Goal: Transaction & Acquisition: Purchase product/service

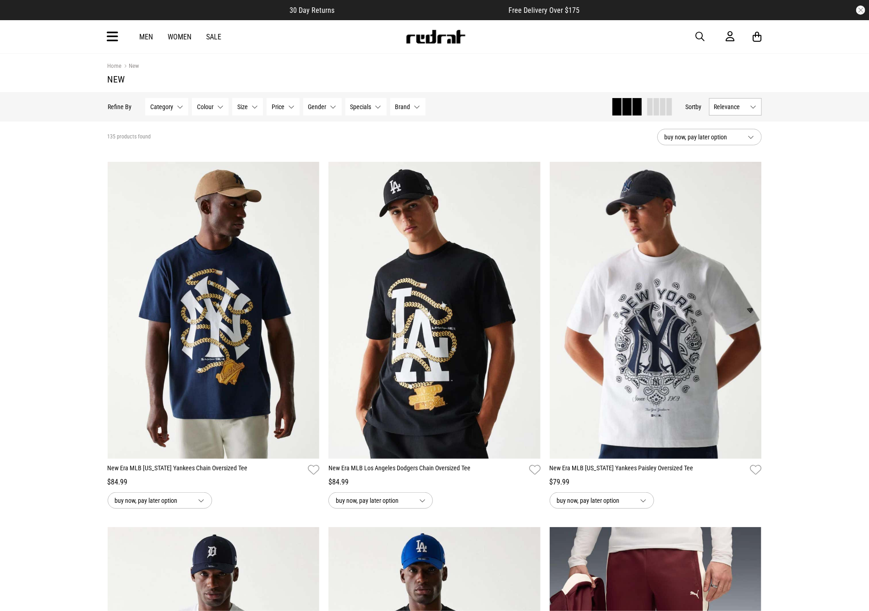
click at [700, 40] on span "button" at bounding box center [700, 36] width 9 height 11
click at [502, 45] on input "search" at bounding box center [411, 36] width 275 height 18
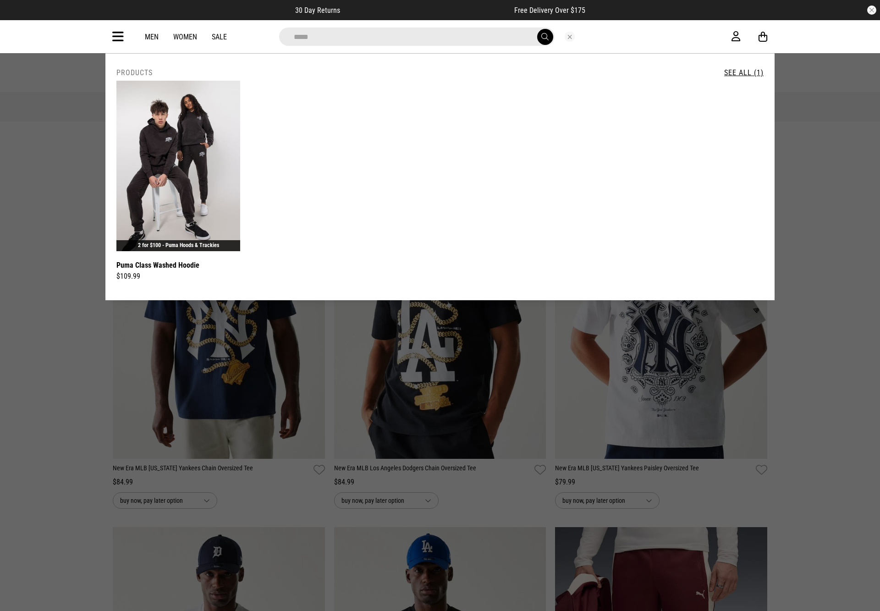
drag, startPoint x: 354, startPoint y: 32, endPoint x: 53, endPoint y: 20, distance: 301.2
click at [53, 20] on div "**********" at bounding box center [440, 36] width 880 height 33
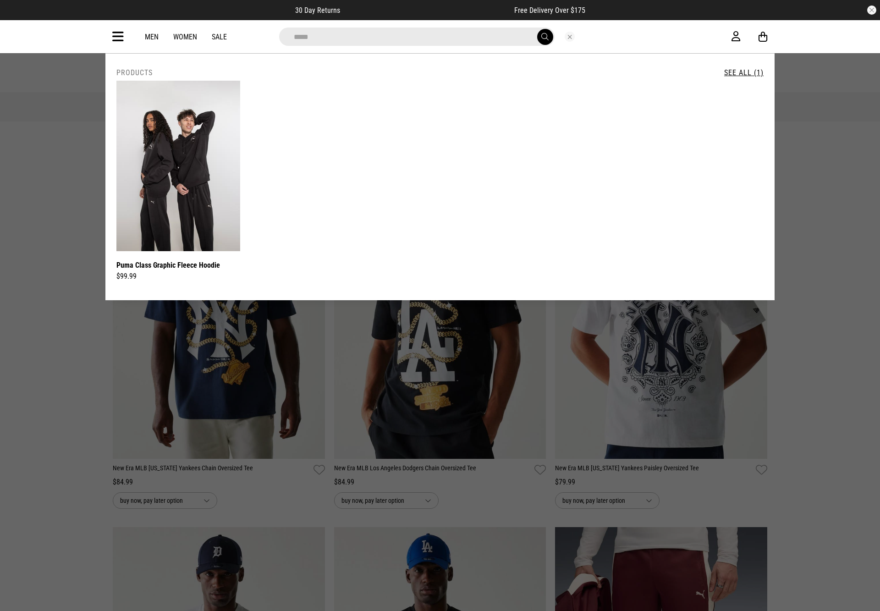
type input "*****"
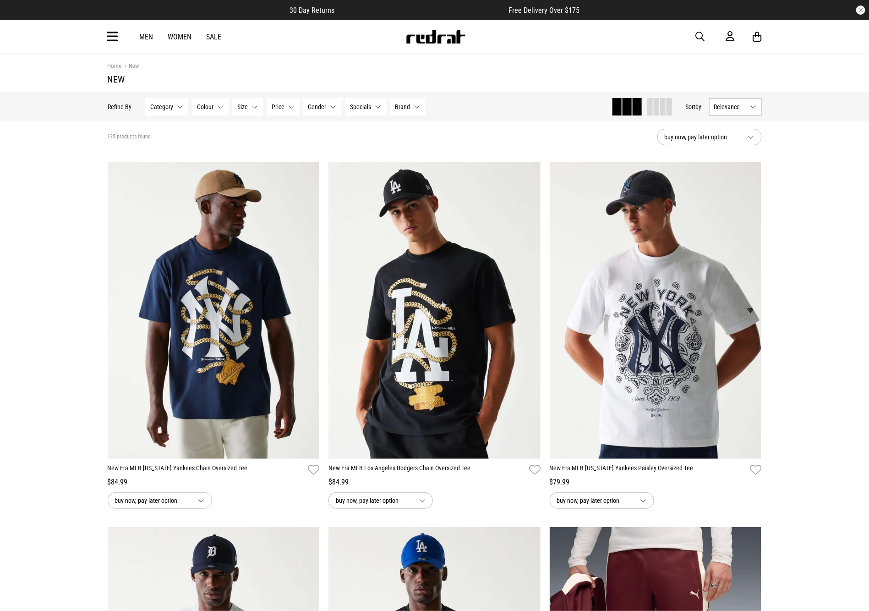
click at [700, 36] on span "button" at bounding box center [700, 36] width 9 height 11
drag, startPoint x: 487, startPoint y: 34, endPoint x: 527, endPoint y: 36, distance: 39.9
click at [487, 34] on input "search" at bounding box center [411, 36] width 275 height 18
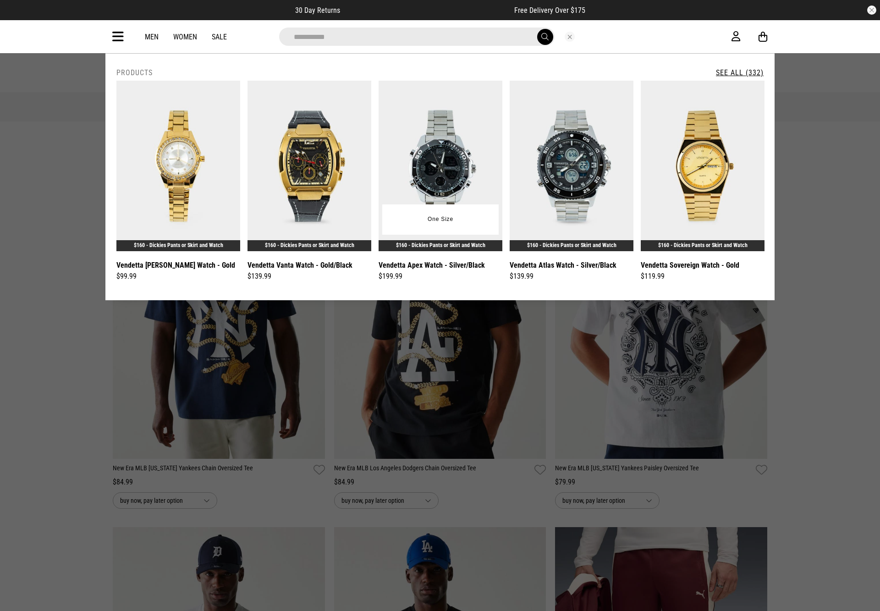
type input "**********"
click at [537, 29] on button "submit" at bounding box center [545, 37] width 16 height 16
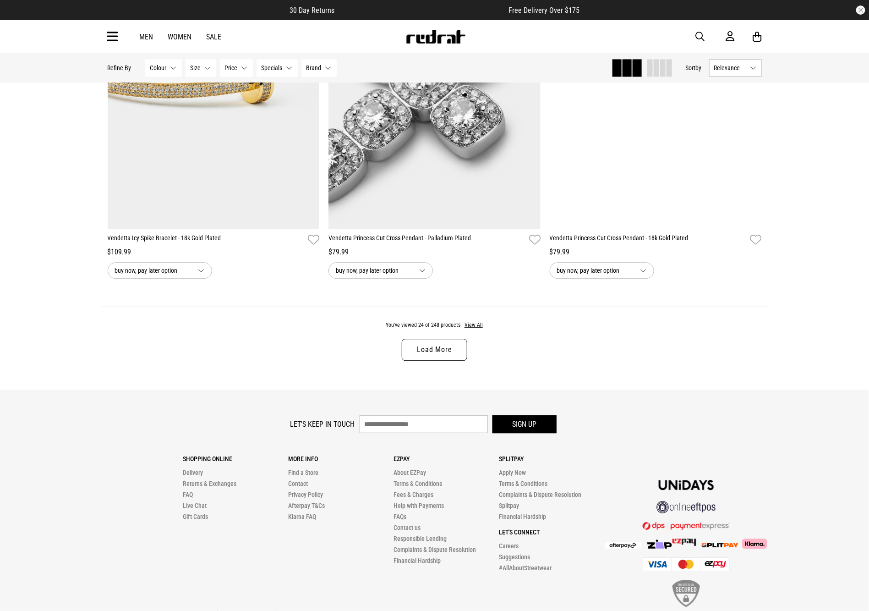
scroll to position [2804, 0]
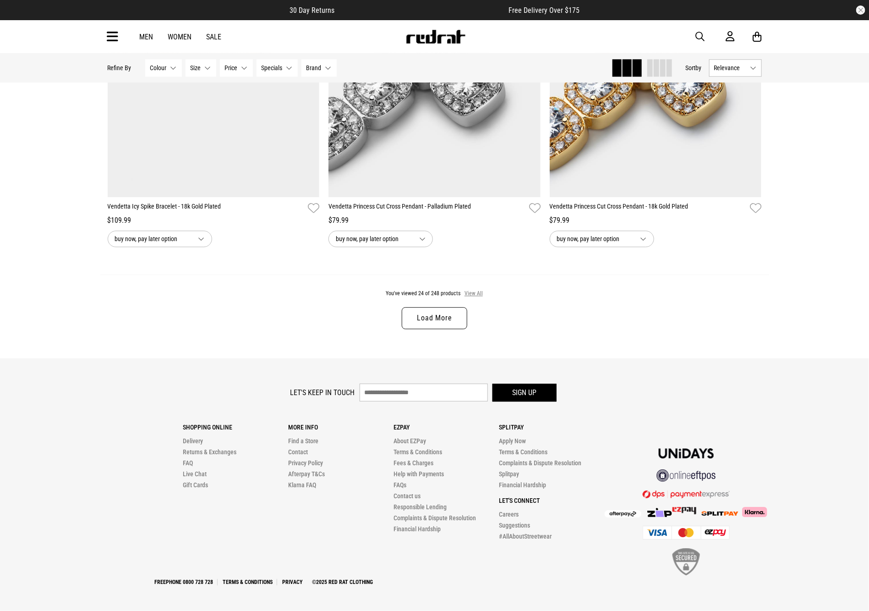
click at [471, 298] on button "View All" at bounding box center [473, 294] width 19 height 8
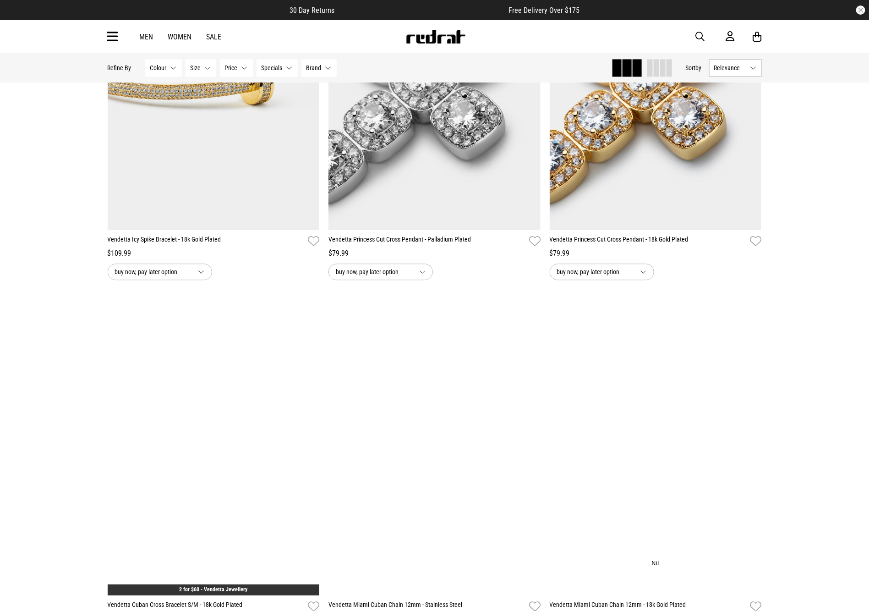
scroll to position [2815, 0]
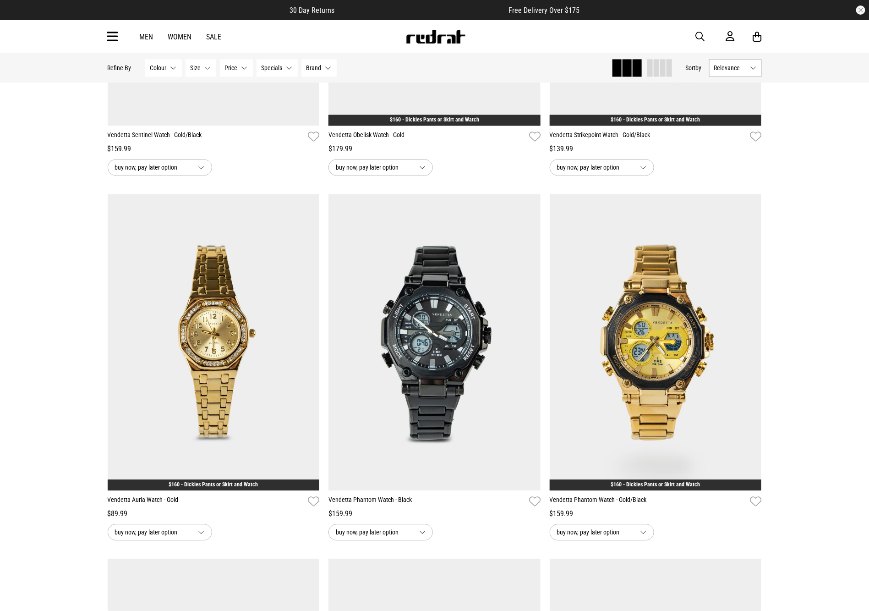
scroll to position [8029, 0]
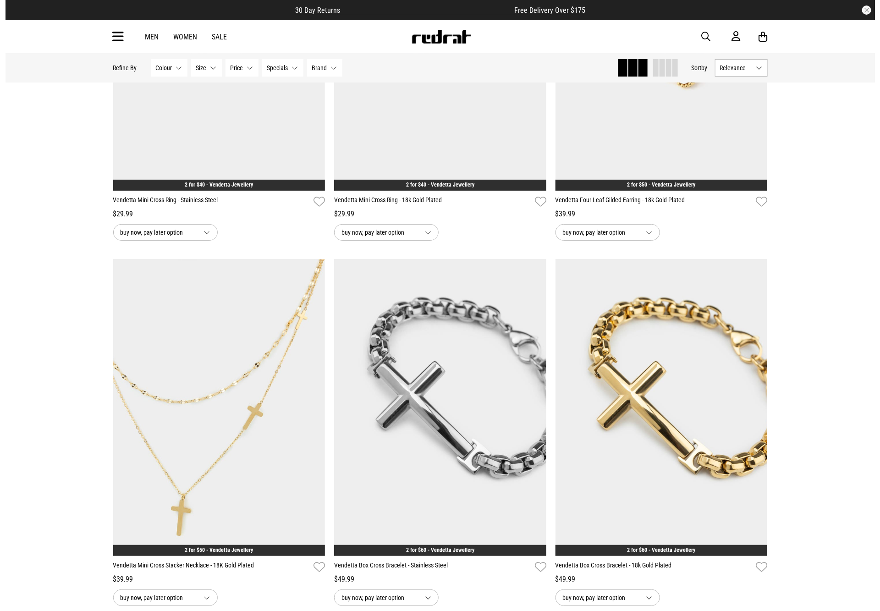
scroll to position [8676, 0]
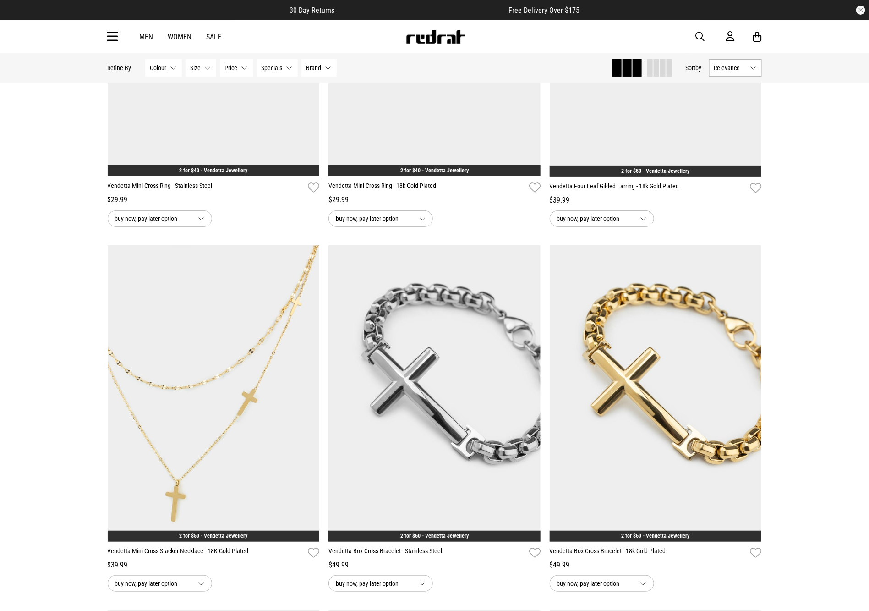
click at [107, 40] on icon at bounding box center [112, 36] width 11 height 15
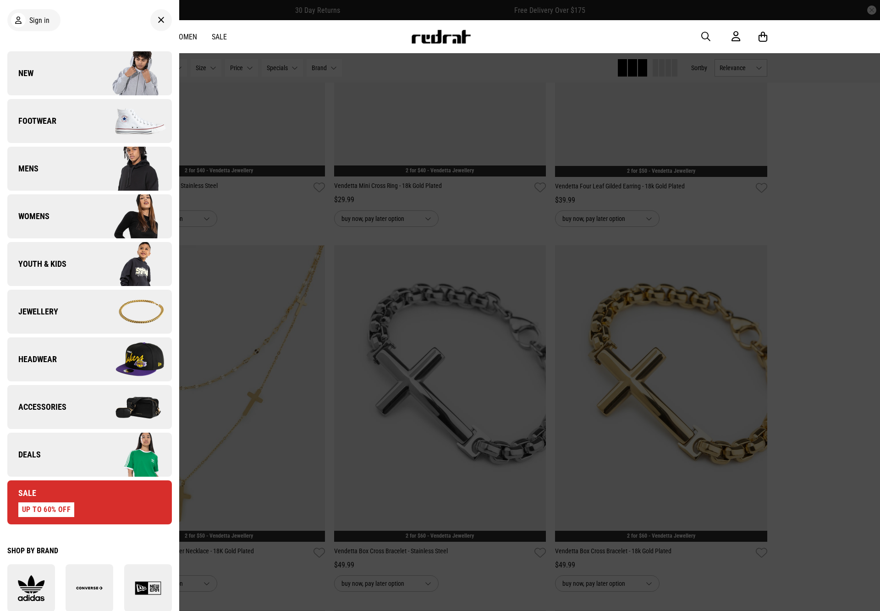
drag, startPoint x: 77, startPoint y: 411, endPoint x: 81, endPoint y: 380, distance: 31.4
click at [77, 409] on link "Accessories" at bounding box center [89, 407] width 164 height 44
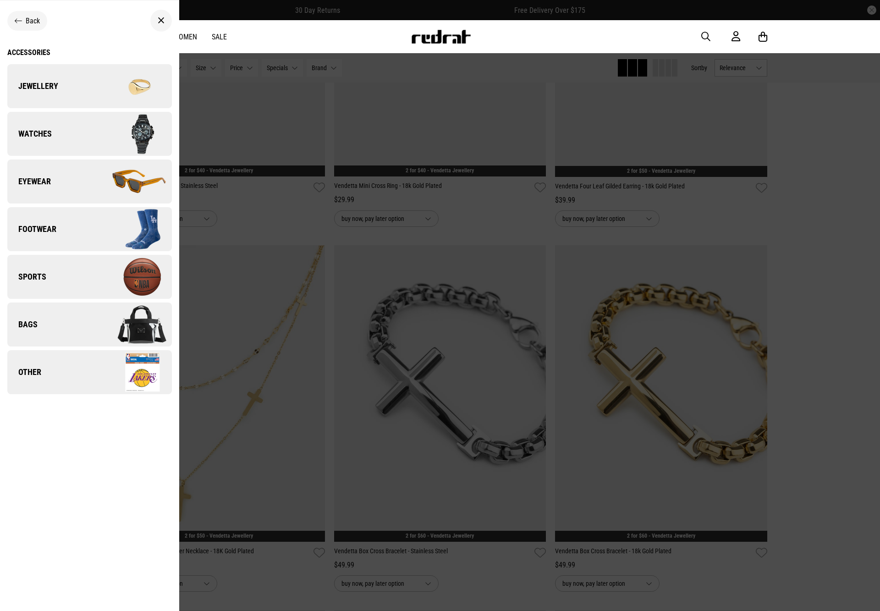
click at [87, 175] on link "Eyewear" at bounding box center [89, 181] width 164 height 44
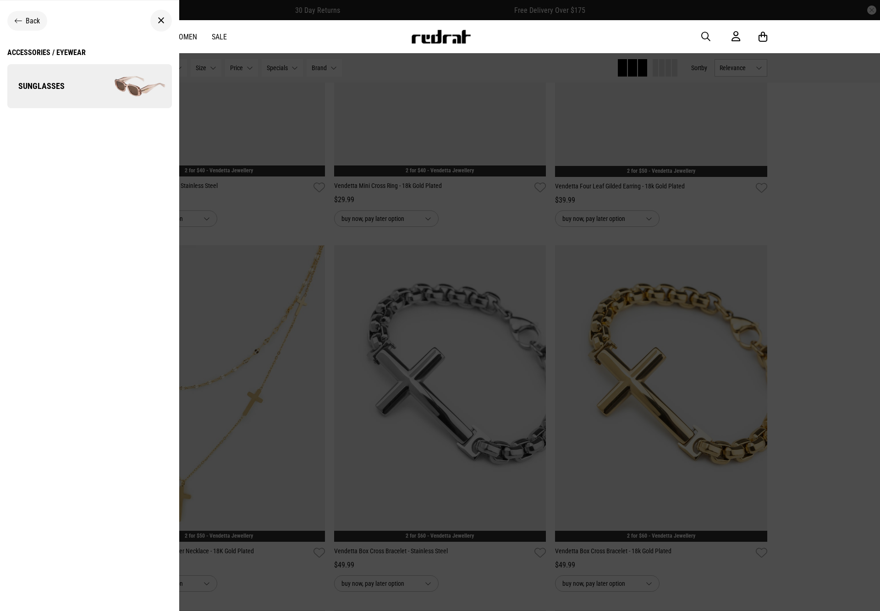
click at [80, 82] on link "Sunglasses" at bounding box center [89, 86] width 164 height 44
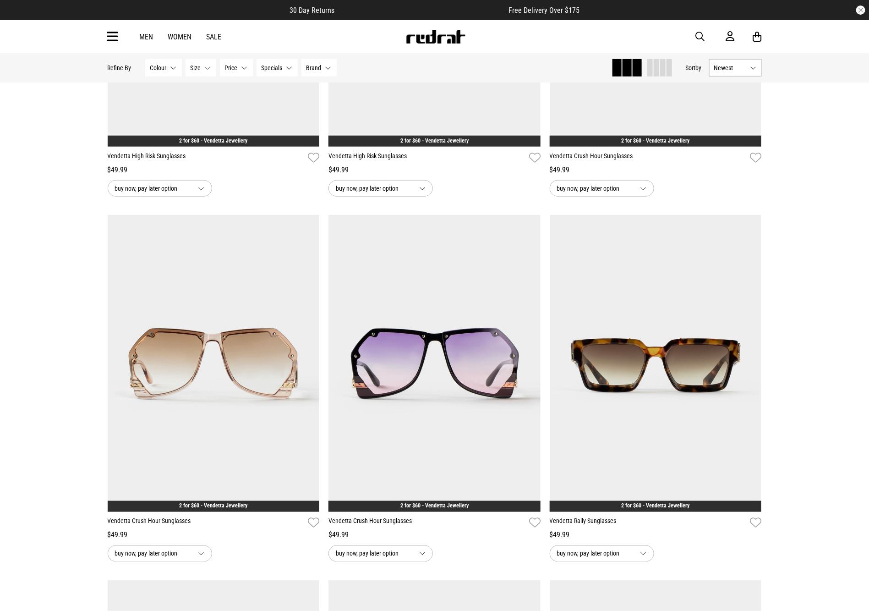
scroll to position [2141, 0]
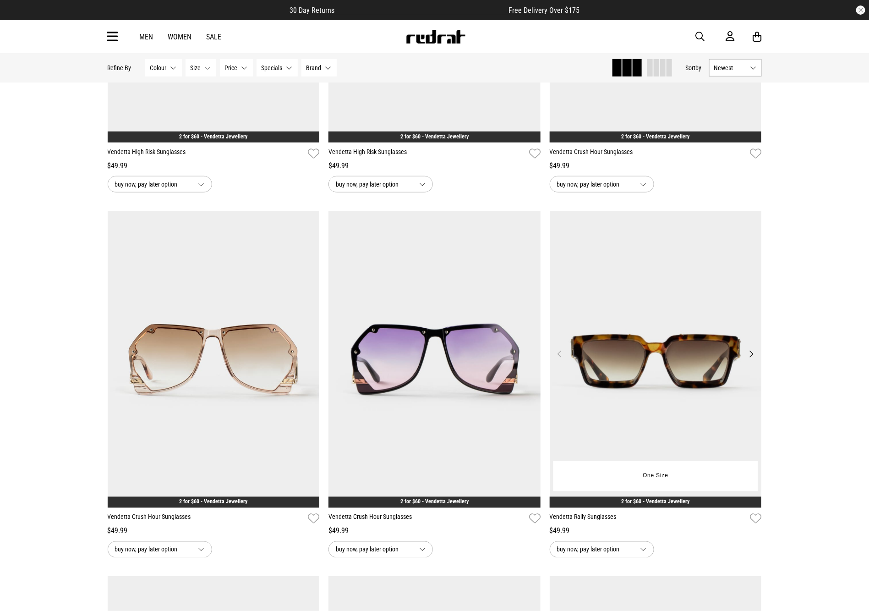
click at [622, 312] on img at bounding box center [656, 359] width 212 height 297
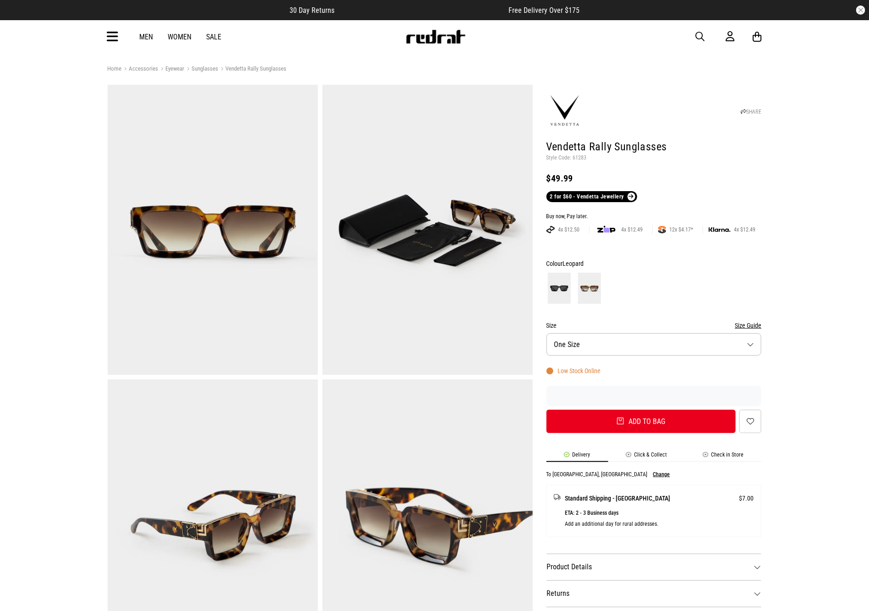
click at [581, 156] on p "Style Code: 61283" at bounding box center [654, 157] width 215 height 7
copy p "61283"
click at [438, 38] on img at bounding box center [435, 37] width 60 height 14
